Goal: Register for event/course

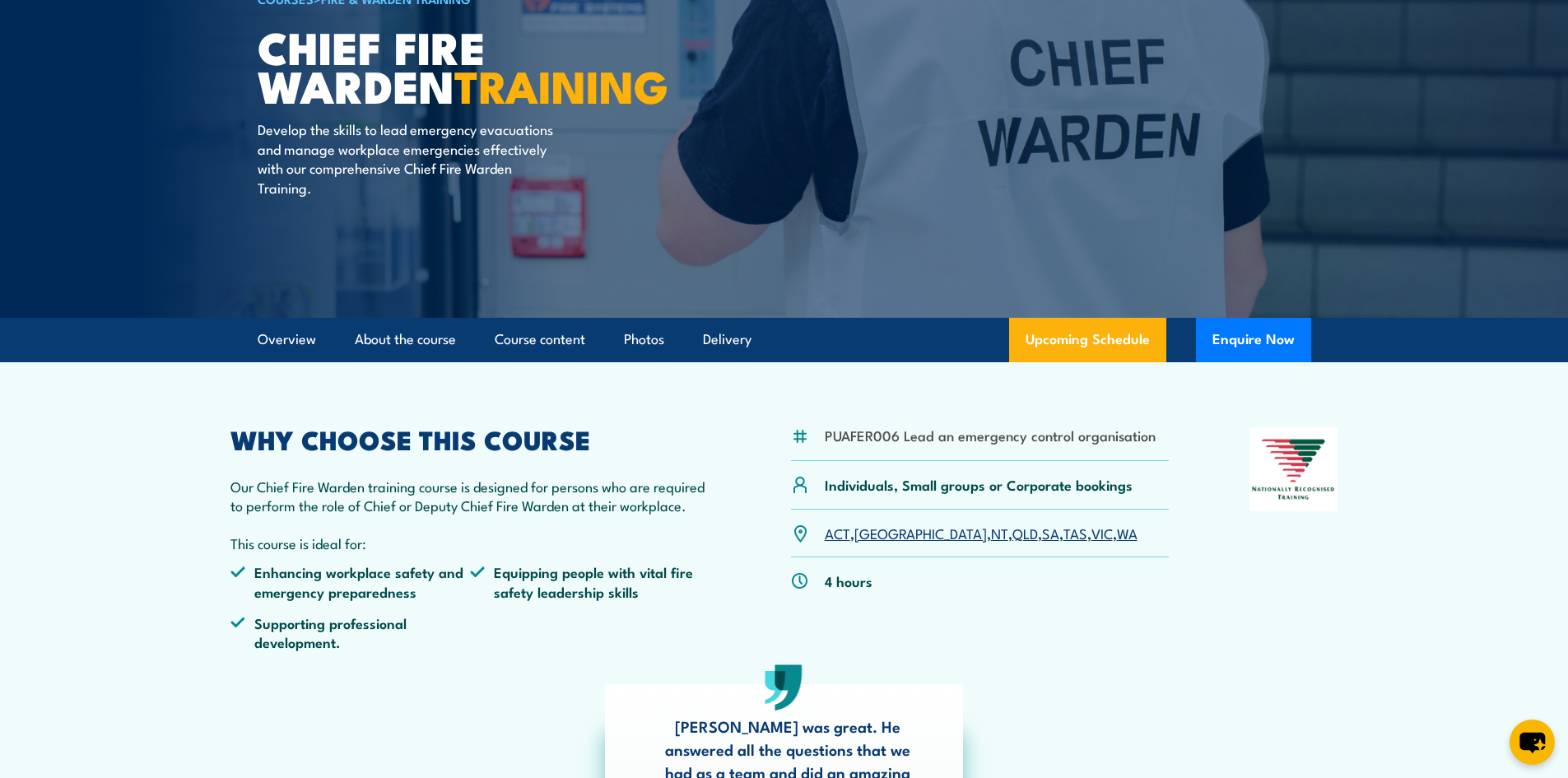
scroll to position [165, 0]
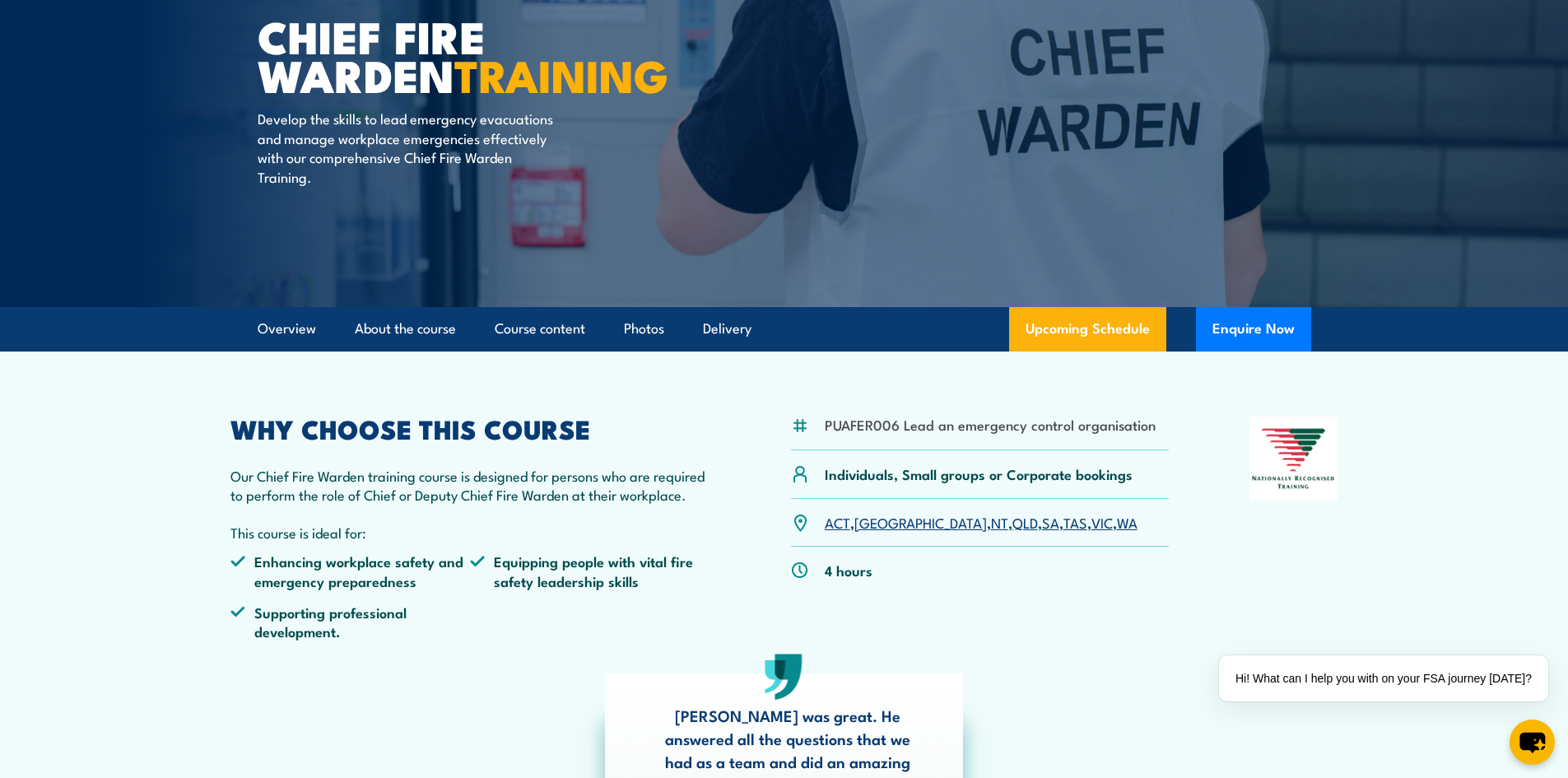
click at [1117, 525] on link "WA" at bounding box center [1128, 522] width 21 height 20
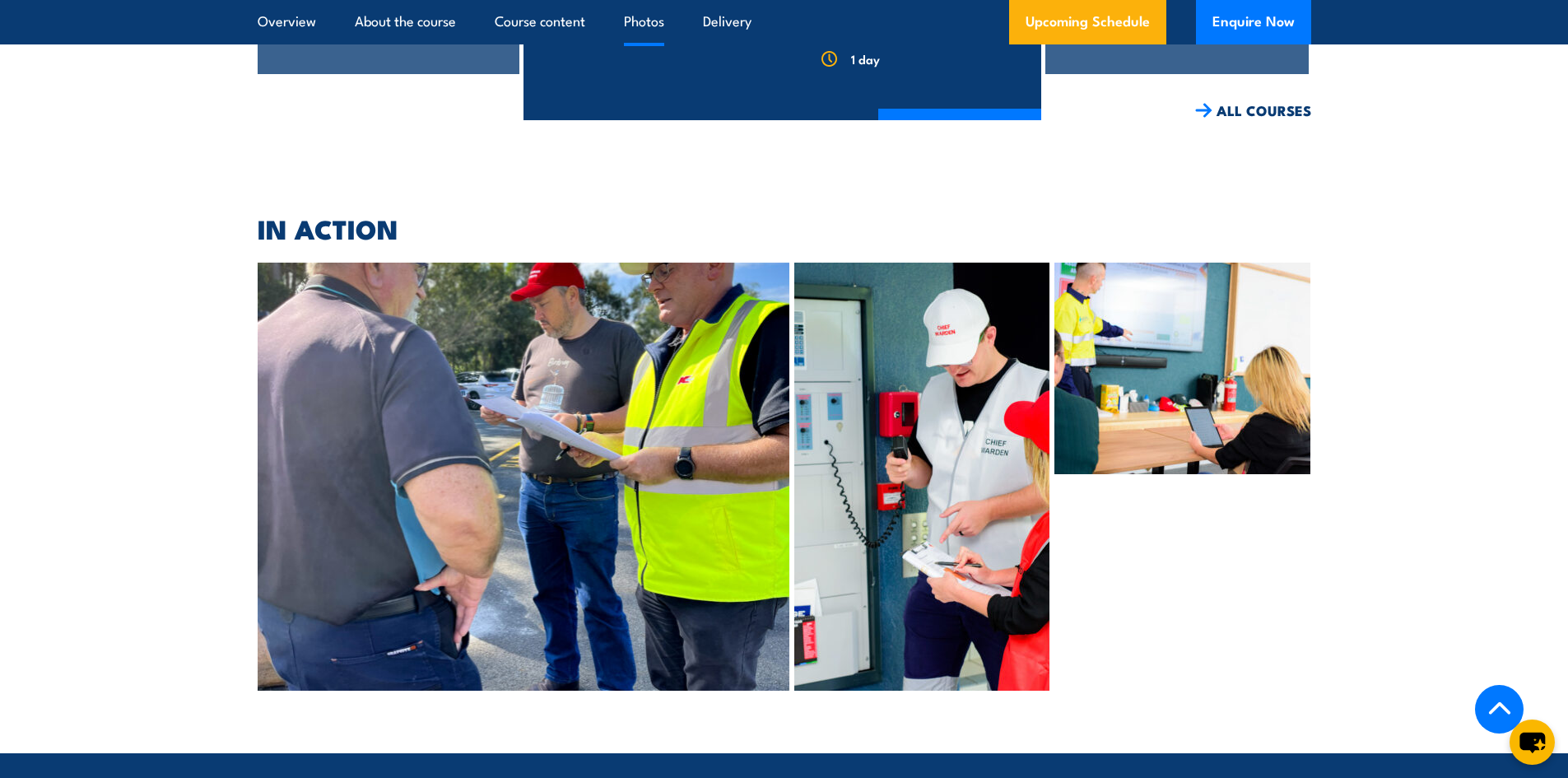
scroll to position [4253, 0]
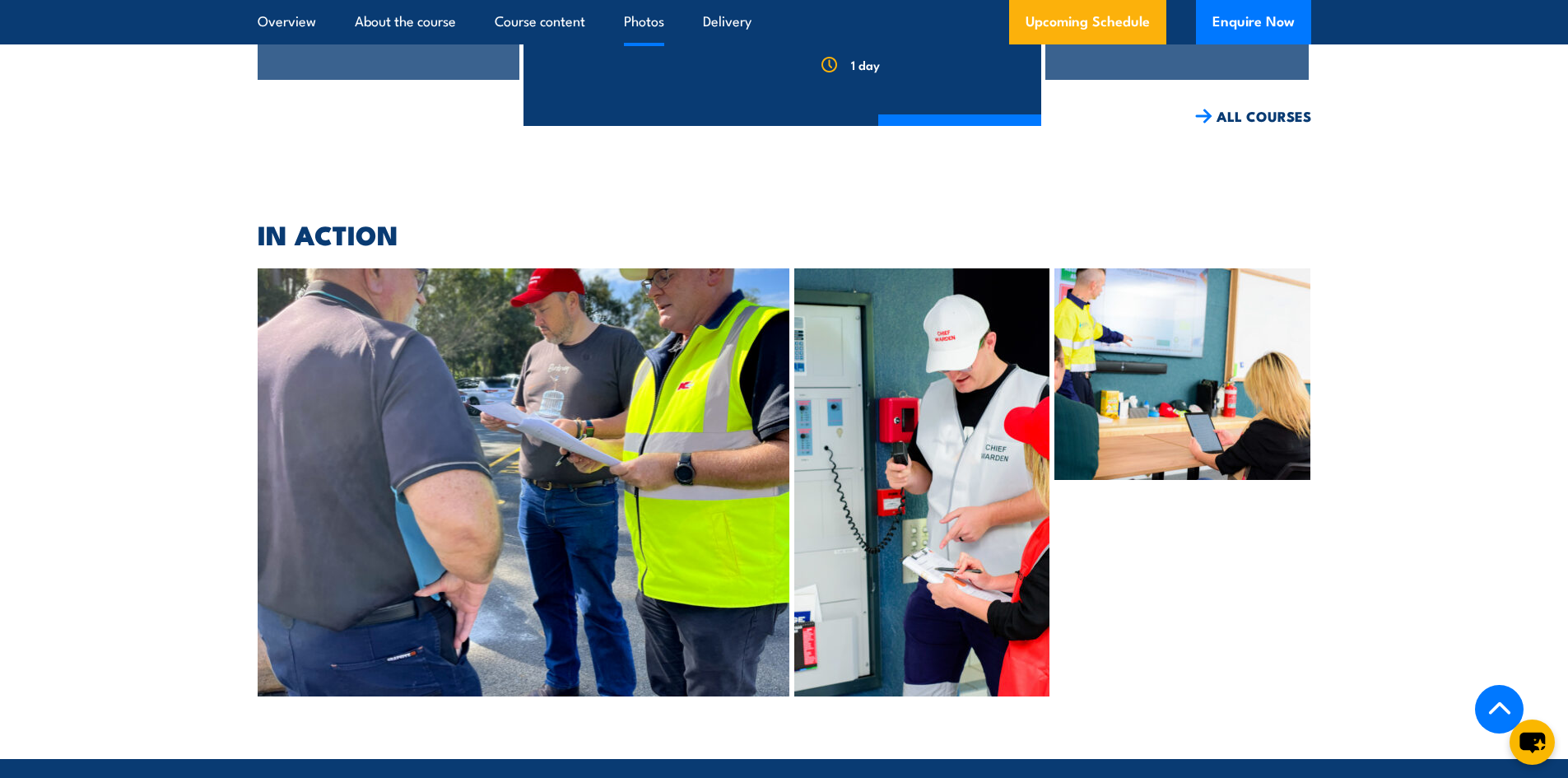
click at [677, 269] on img at bounding box center [523, 483] width 533 height 428
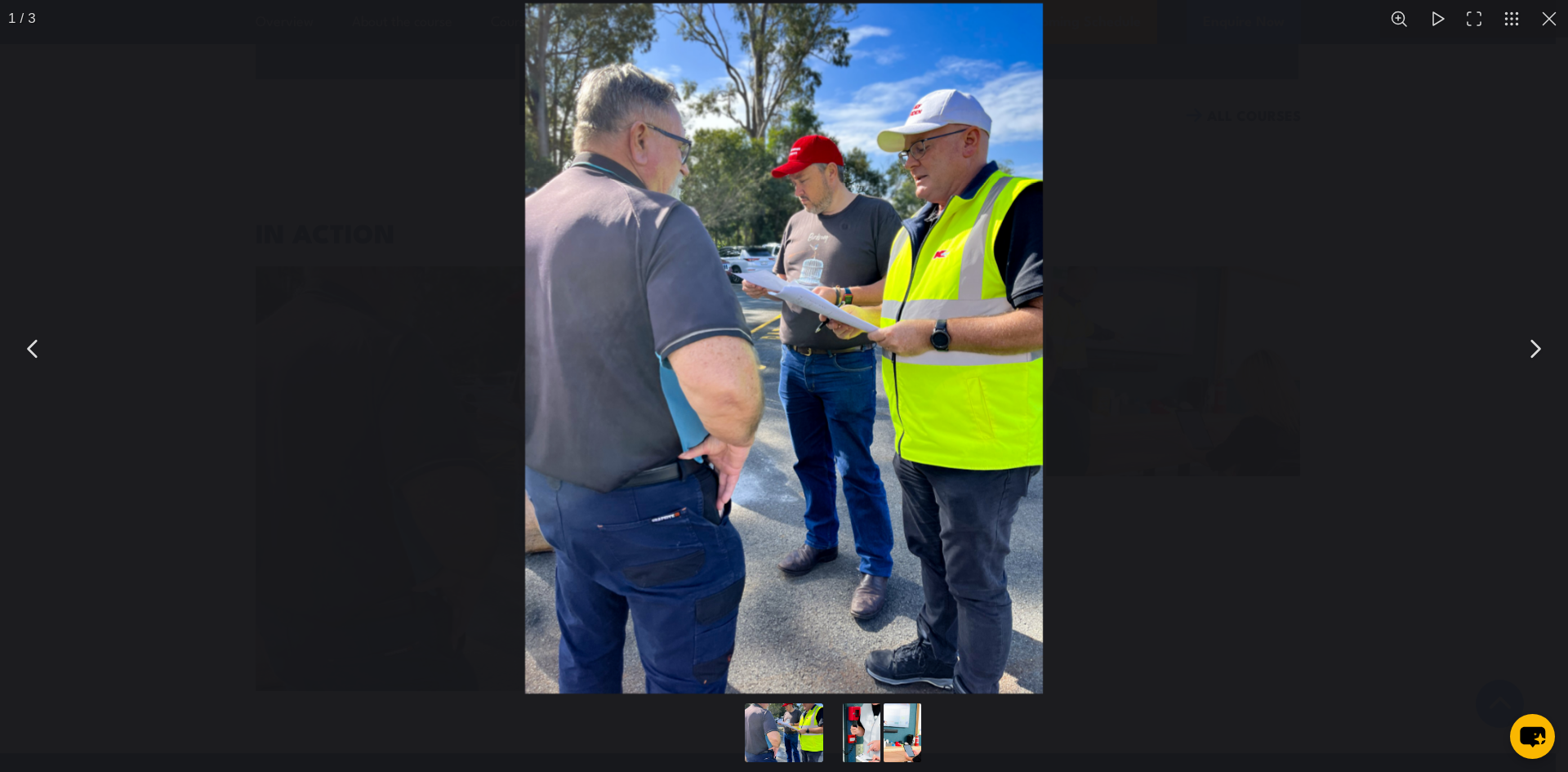
click at [1531, 353] on button "You can close this modal content with the ESC key" at bounding box center [1535, 349] width 41 height 41
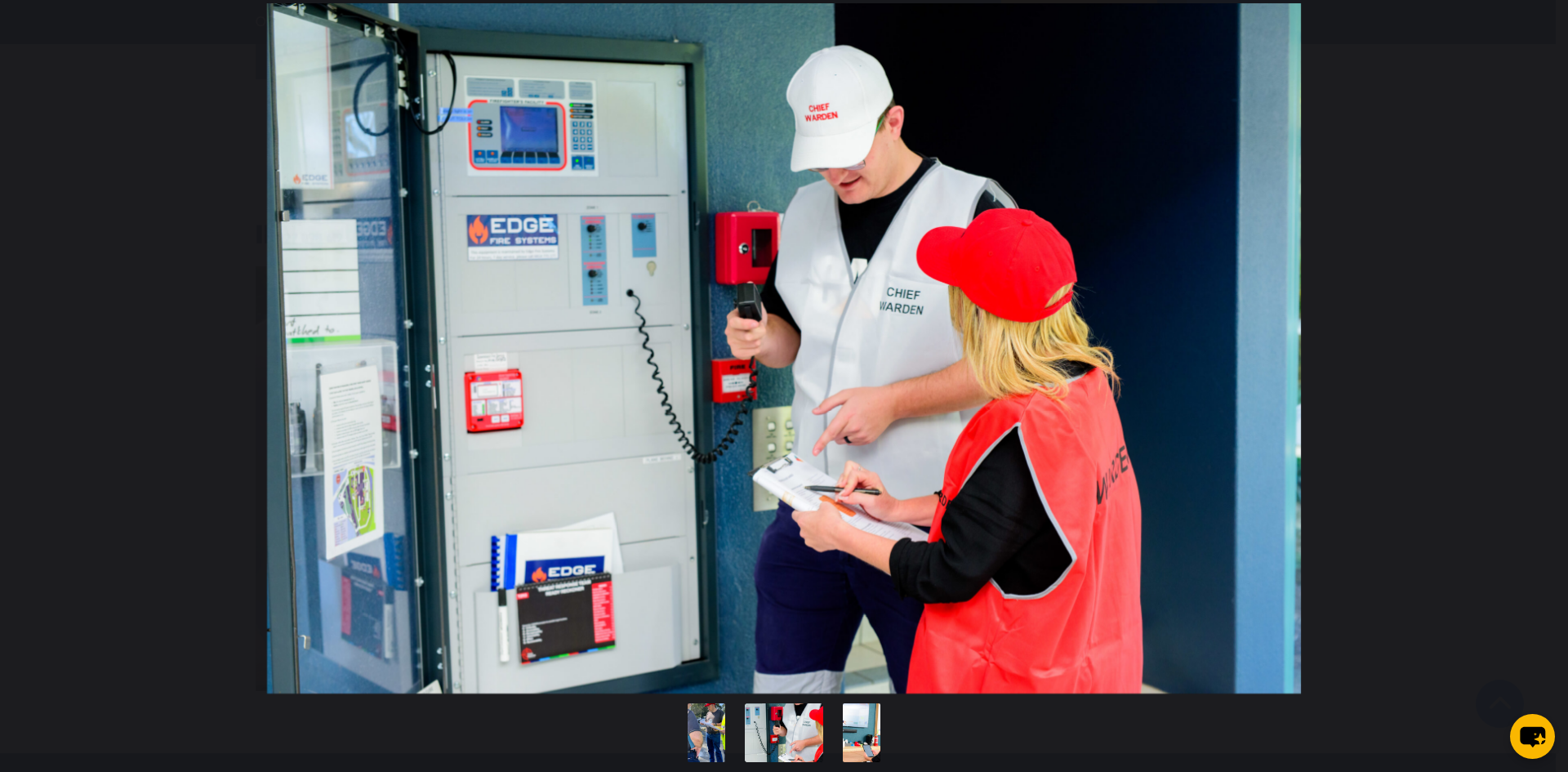
click at [1531, 353] on button "You can close this modal content with the ESC key" at bounding box center [1535, 349] width 41 height 41
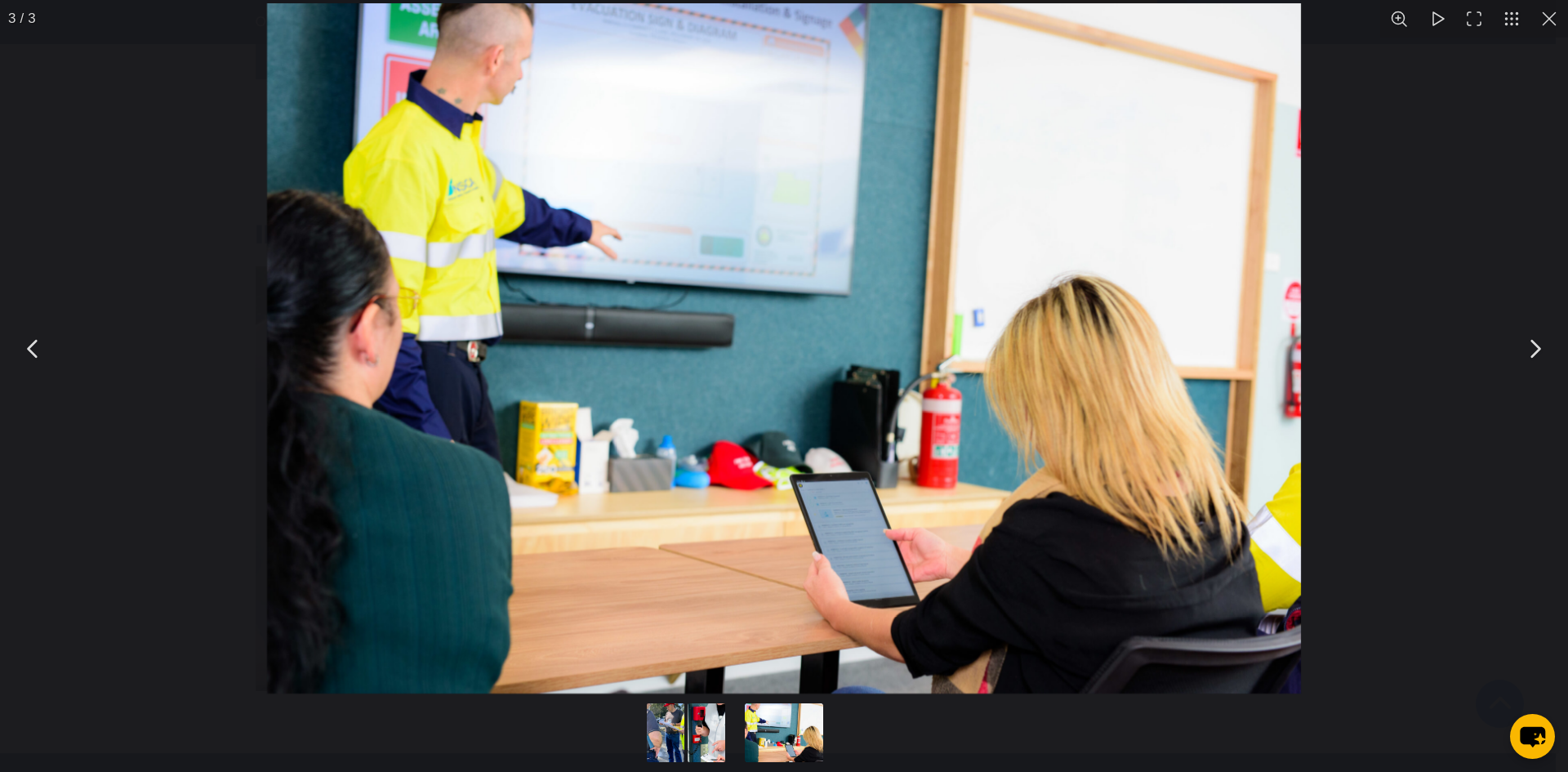
click at [1532, 352] on button "You can close this modal content with the ESC key" at bounding box center [1535, 349] width 41 height 41
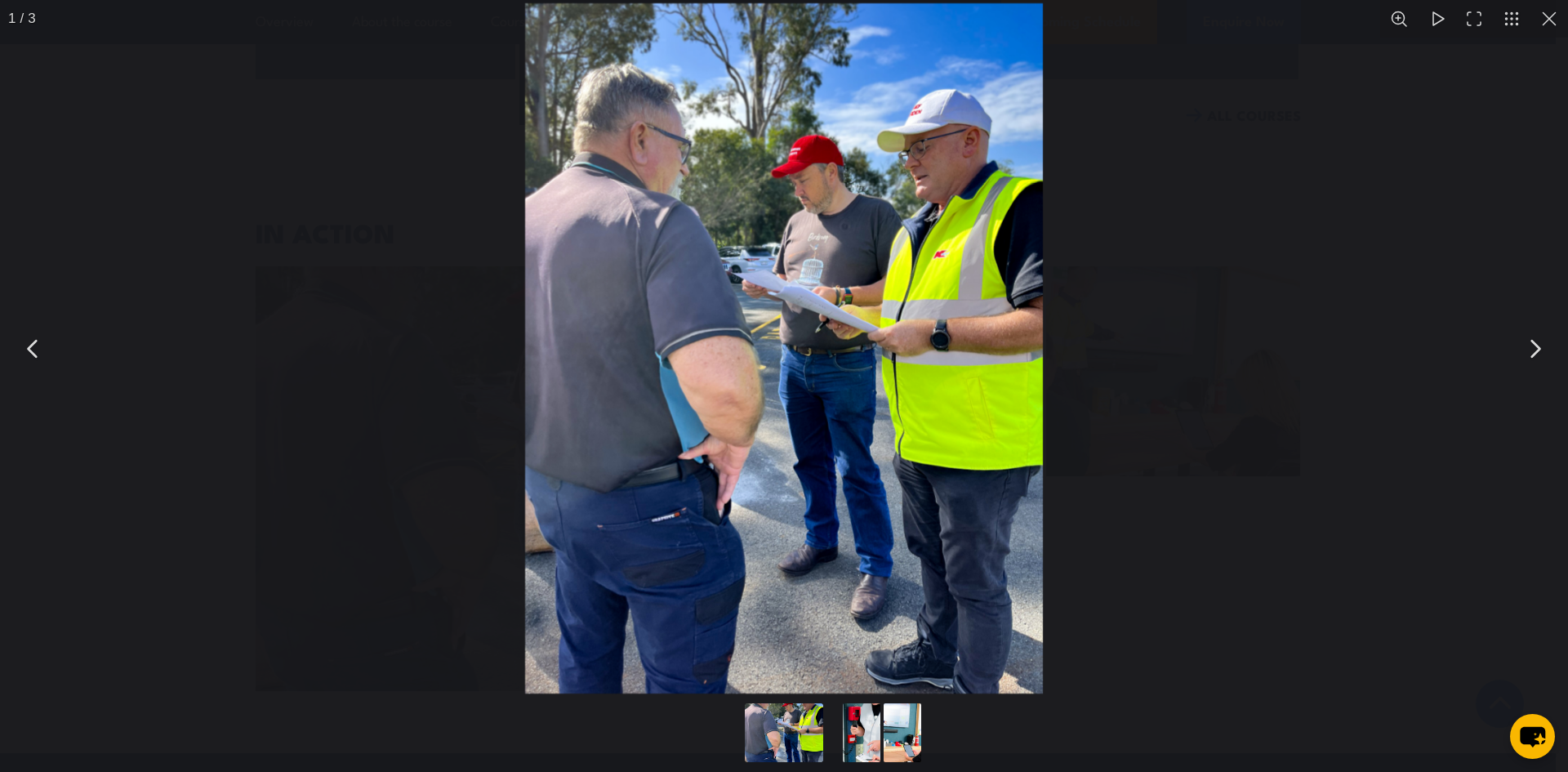
click at [1549, 19] on button "You can close this modal content with the ESC key" at bounding box center [1549, 19] width 38 height 38
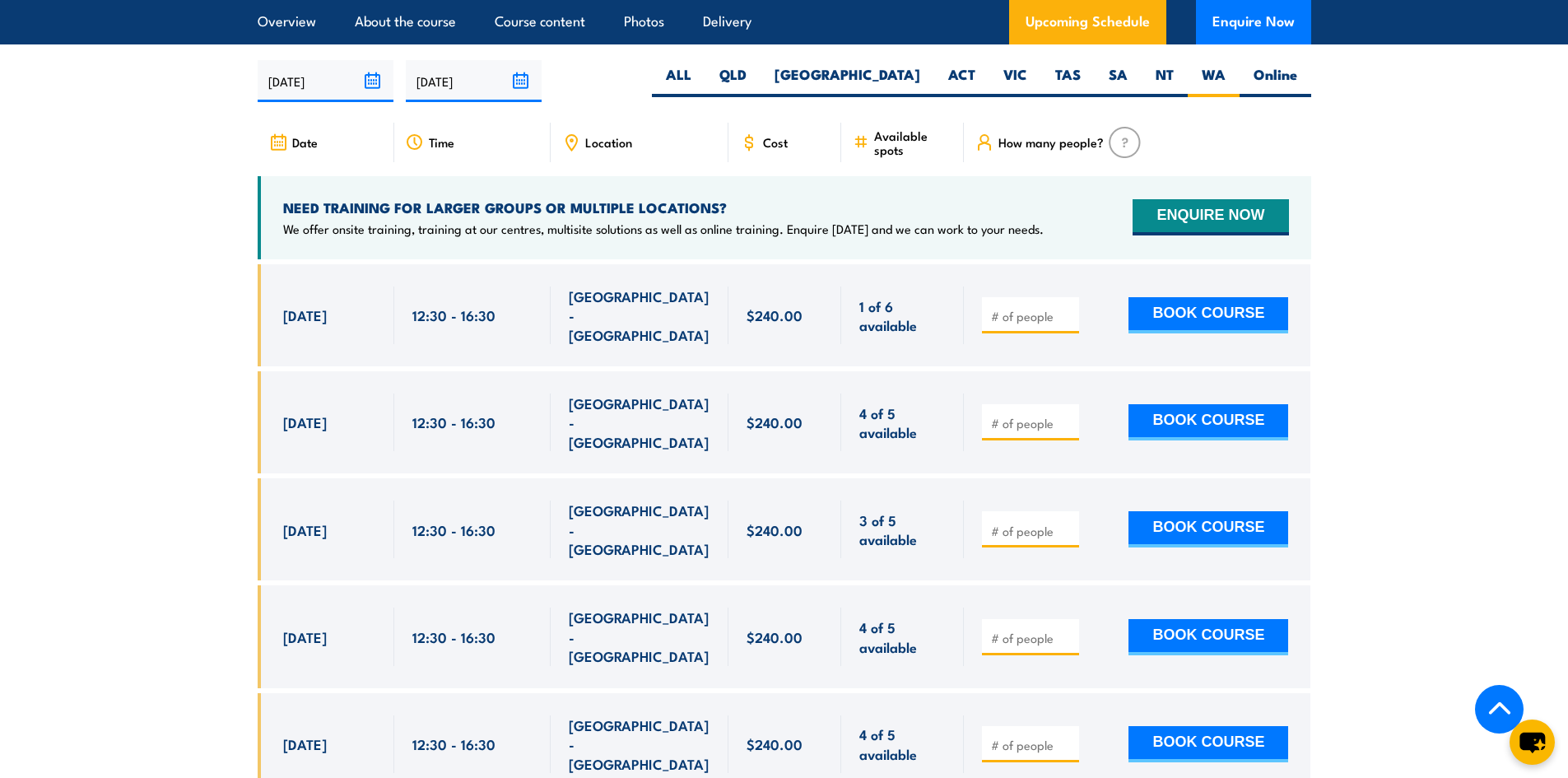
scroll to position [2936, 0]
